Goal: Task Accomplishment & Management: Complete application form

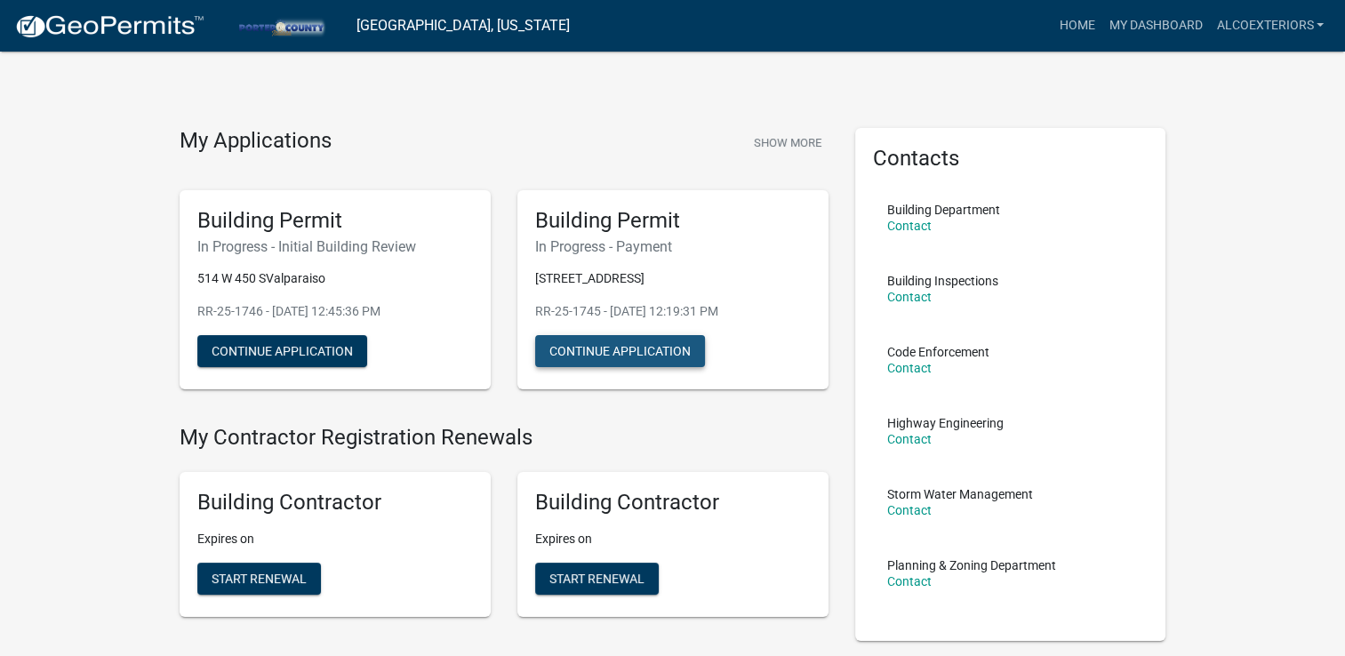
click at [630, 353] on button "Continue Application" at bounding box center [620, 351] width 170 height 32
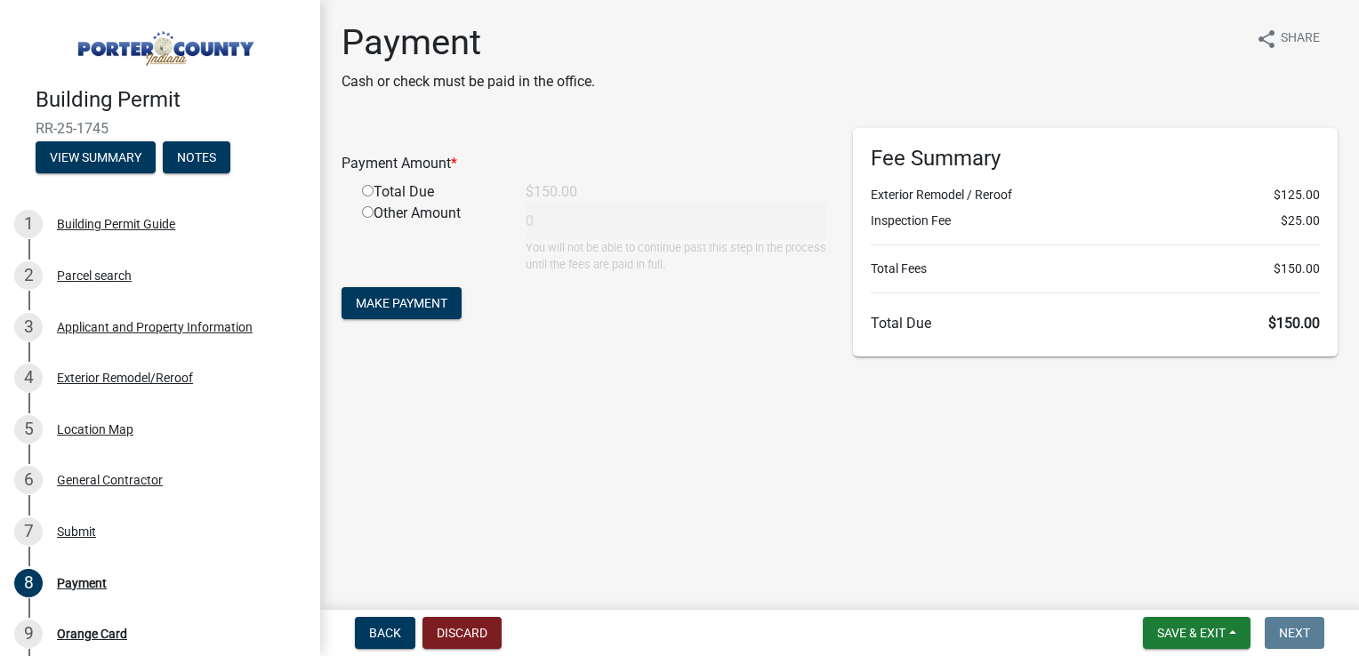
click at [364, 188] on input "radio" at bounding box center [368, 191] width 12 height 12
radio input "true"
type input "150"
click at [416, 305] on span "Make Payment" at bounding box center [402, 303] width 92 height 14
click at [110, 325] on div "Applicant and Property Information" at bounding box center [155, 327] width 196 height 12
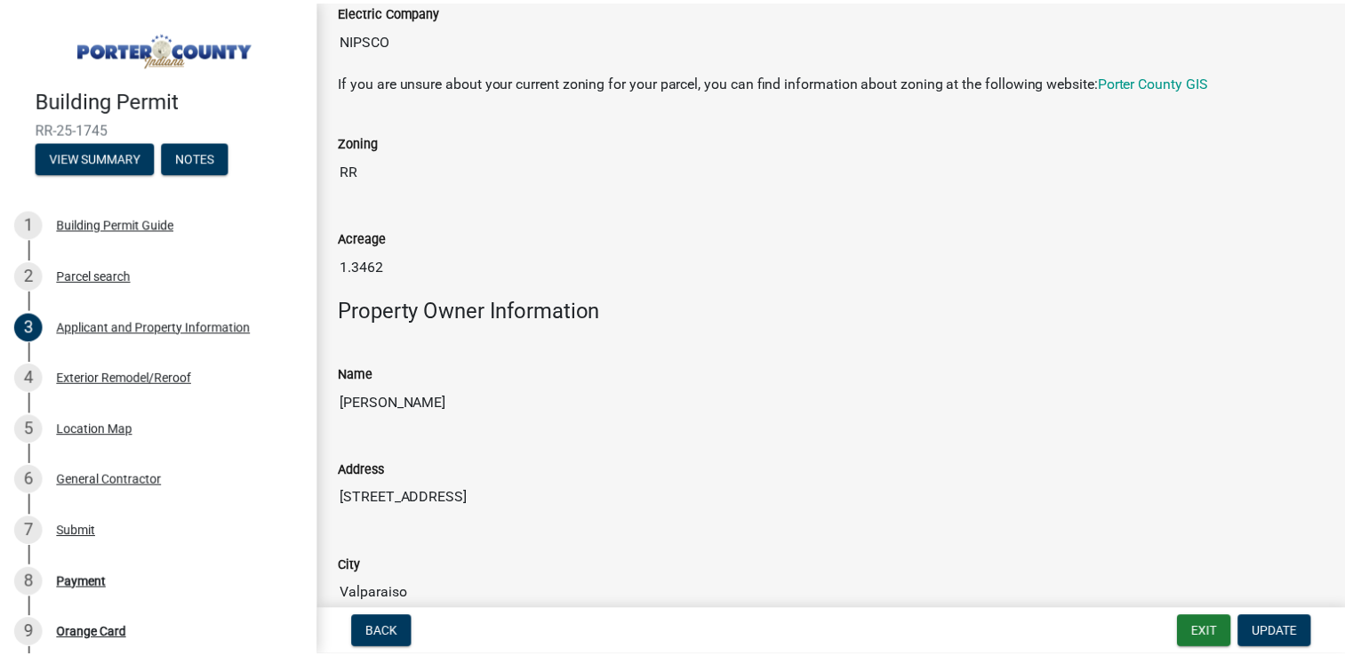
scroll to position [1334, 0]
